Goal: Task Accomplishment & Management: Use online tool/utility

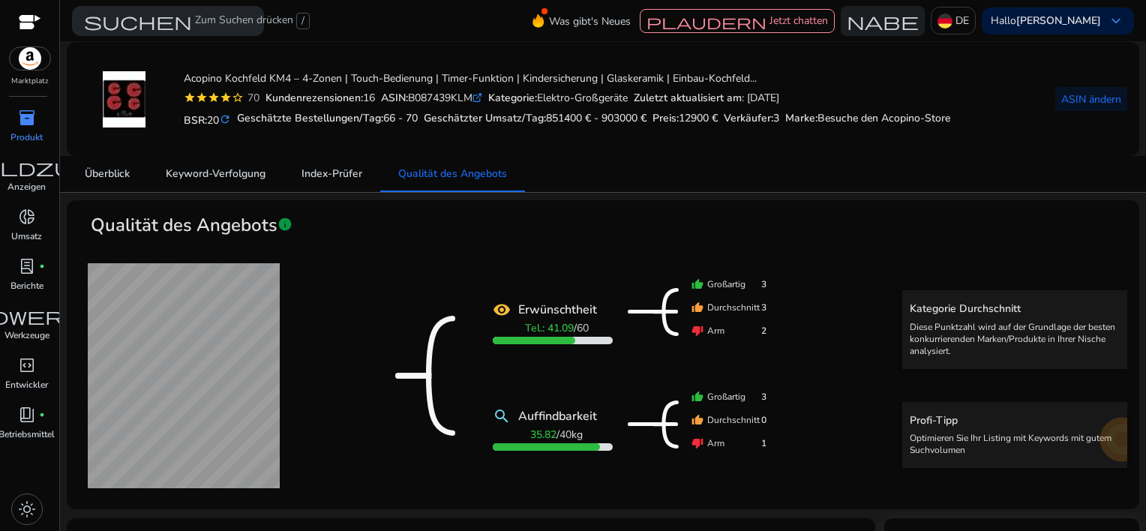
scroll to position [1141, 0]
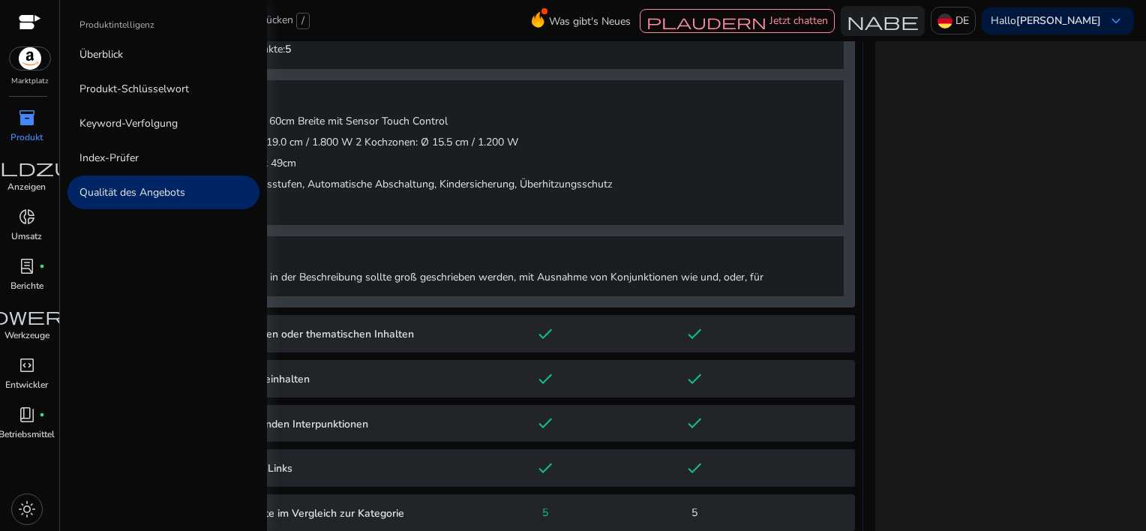
click at [25, 118] on span "inventory_2" at bounding box center [27, 118] width 18 height 18
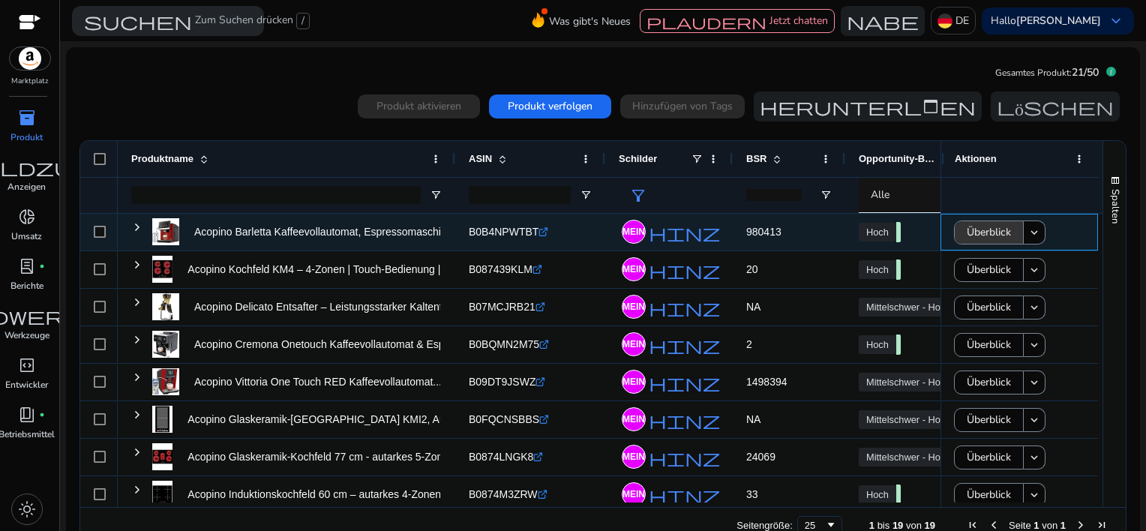
click at [977, 238] on span "Überblick" at bounding box center [989, 232] width 44 height 31
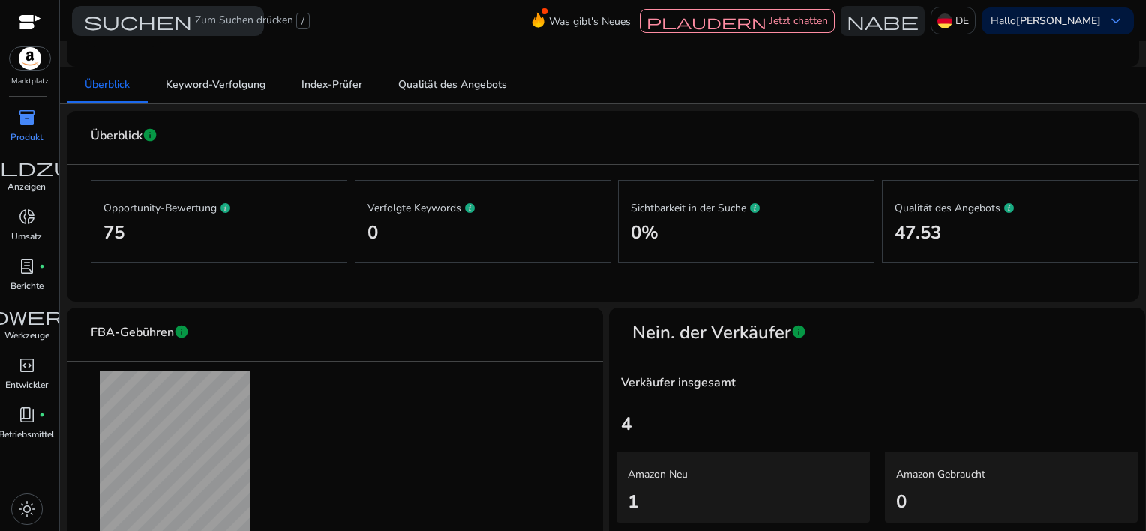
scroll to position [150, 0]
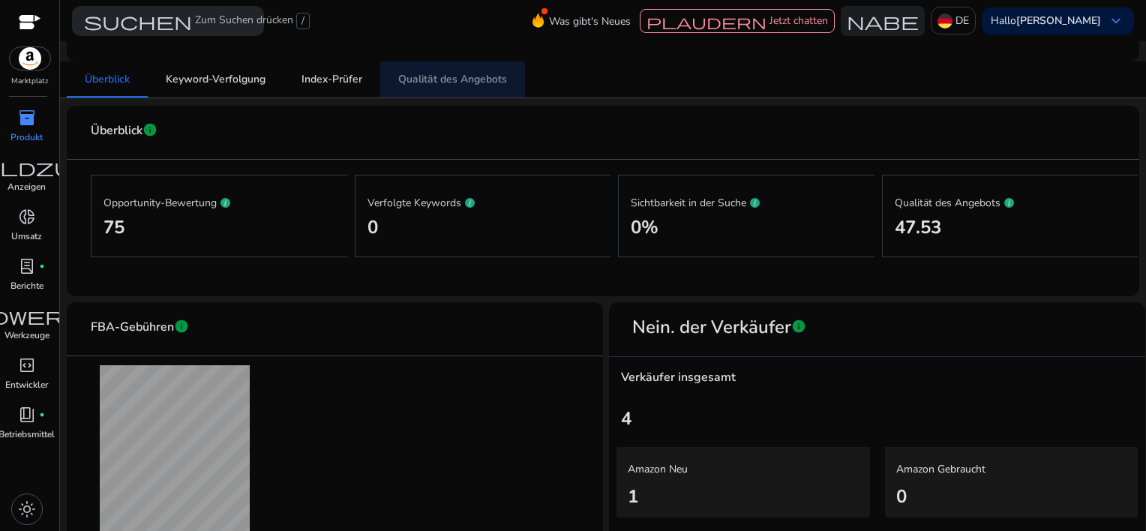
click at [453, 82] on span "Qualität des Angebots" at bounding box center [452, 79] width 109 height 10
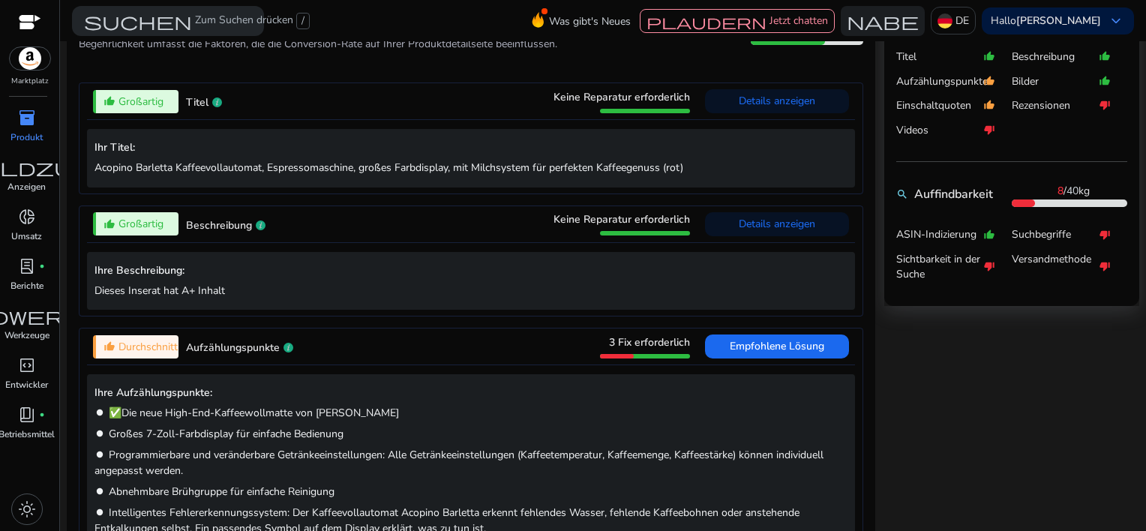
scroll to position [600, 0]
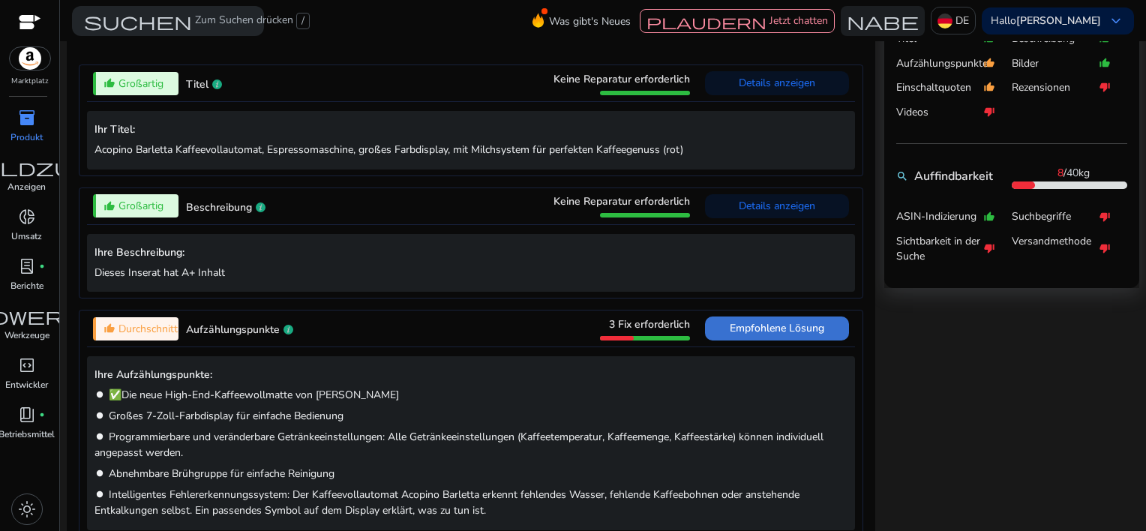
click at [765, 330] on span "Empfohlene Lösung" at bounding box center [777, 328] width 94 height 14
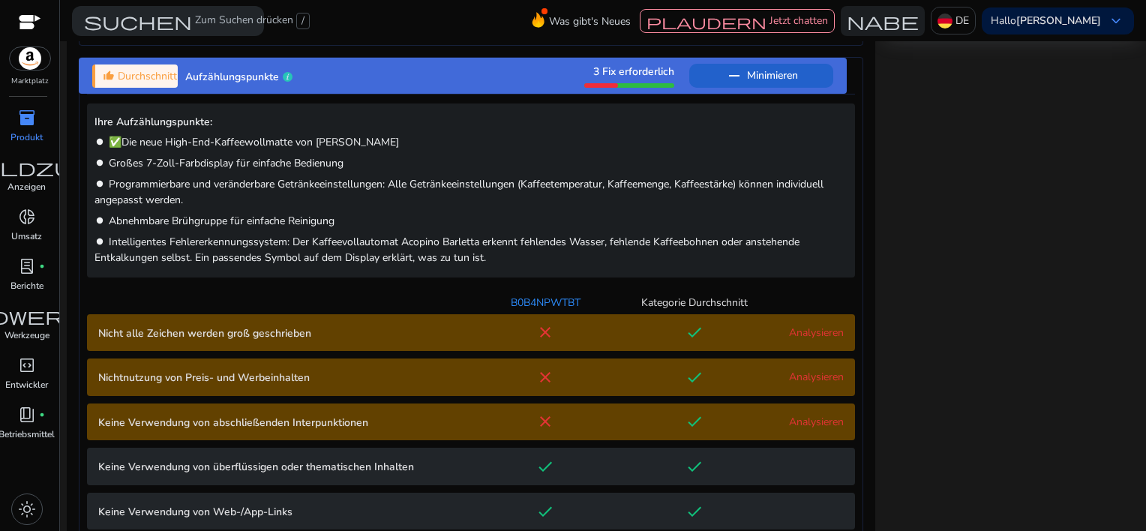
scroll to position [908, 0]
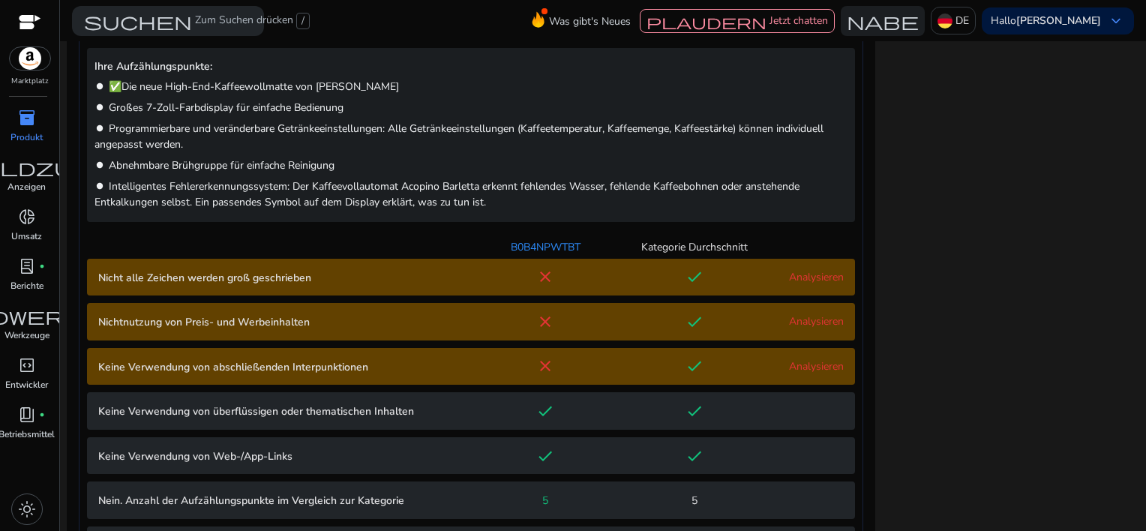
click at [817, 281] on link "Analysieren" at bounding box center [816, 277] width 55 height 14
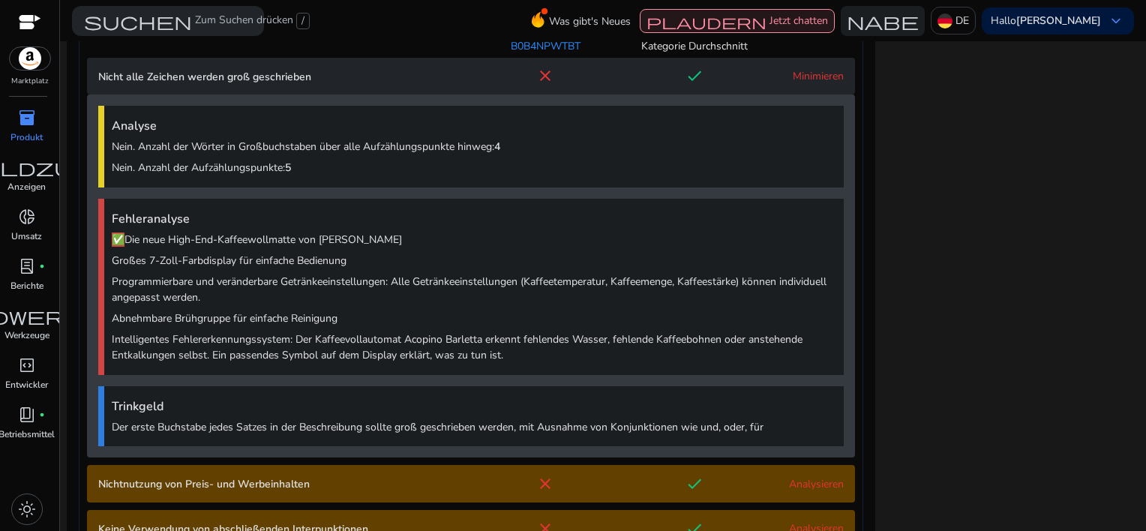
scroll to position [1165, 0]
